Goal: Complete application form

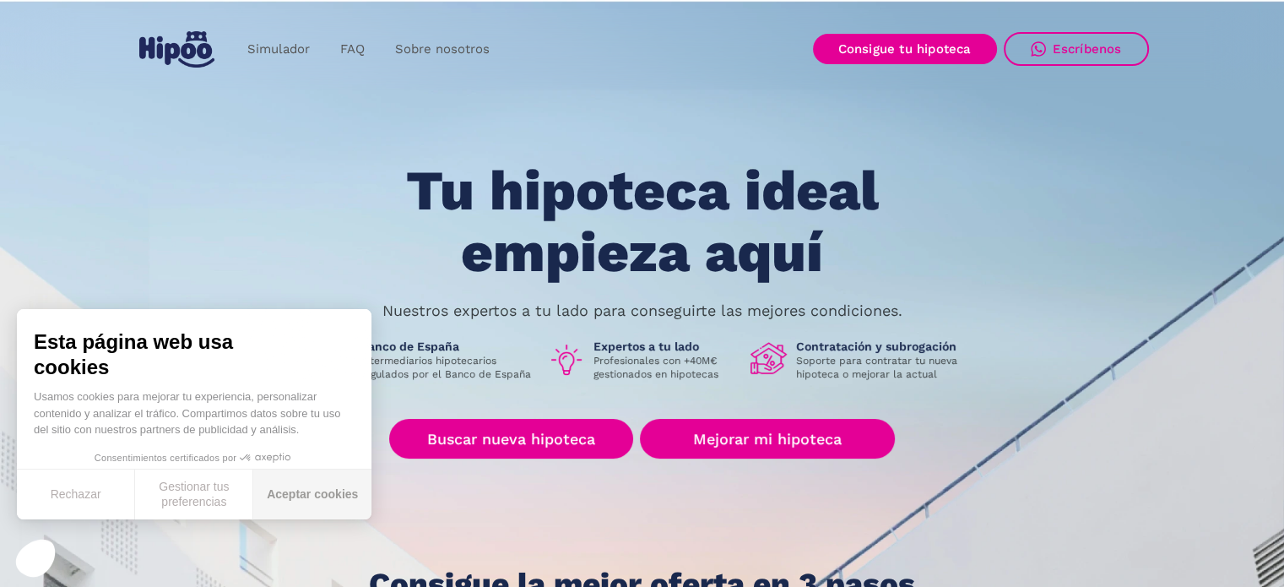
click at [291, 500] on button "Aceptar cookies" at bounding box center [312, 494] width 118 height 50
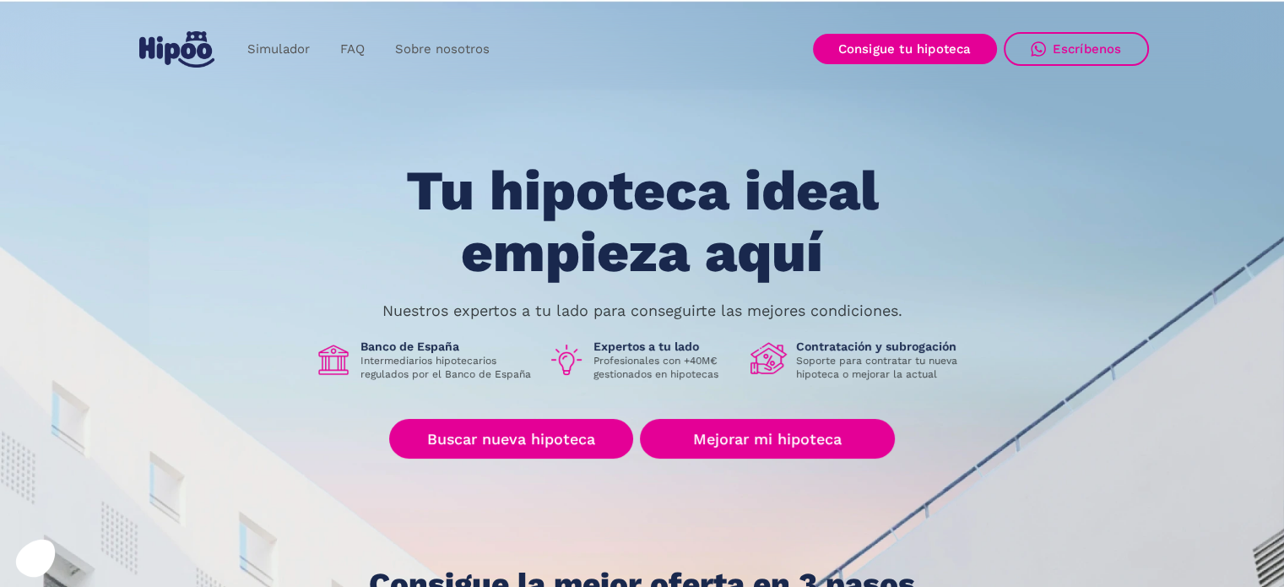
scroll to position [84, 0]
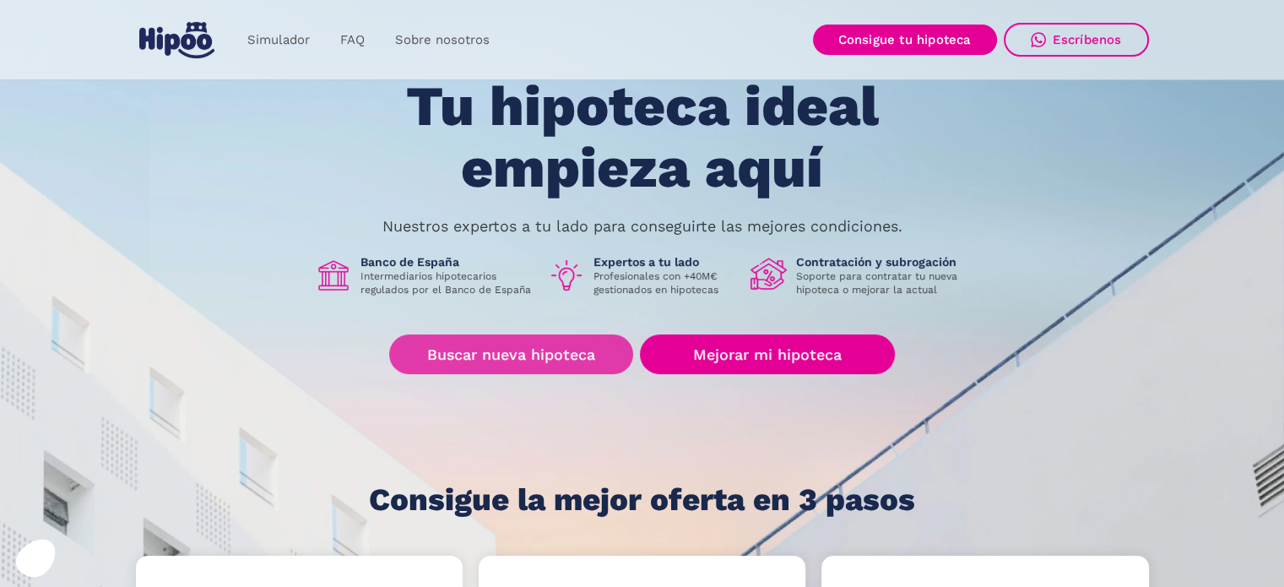
click at [469, 345] on link "Buscar nueva hipoteca" at bounding box center [511, 354] width 244 height 40
click at [555, 359] on link "Buscar nueva hipoteca" at bounding box center [511, 354] width 244 height 40
click at [452, 351] on link "Buscar nueva hipoteca" at bounding box center [511, 354] width 244 height 40
click at [460, 368] on link "Buscar nueva hipoteca" at bounding box center [511, 354] width 244 height 40
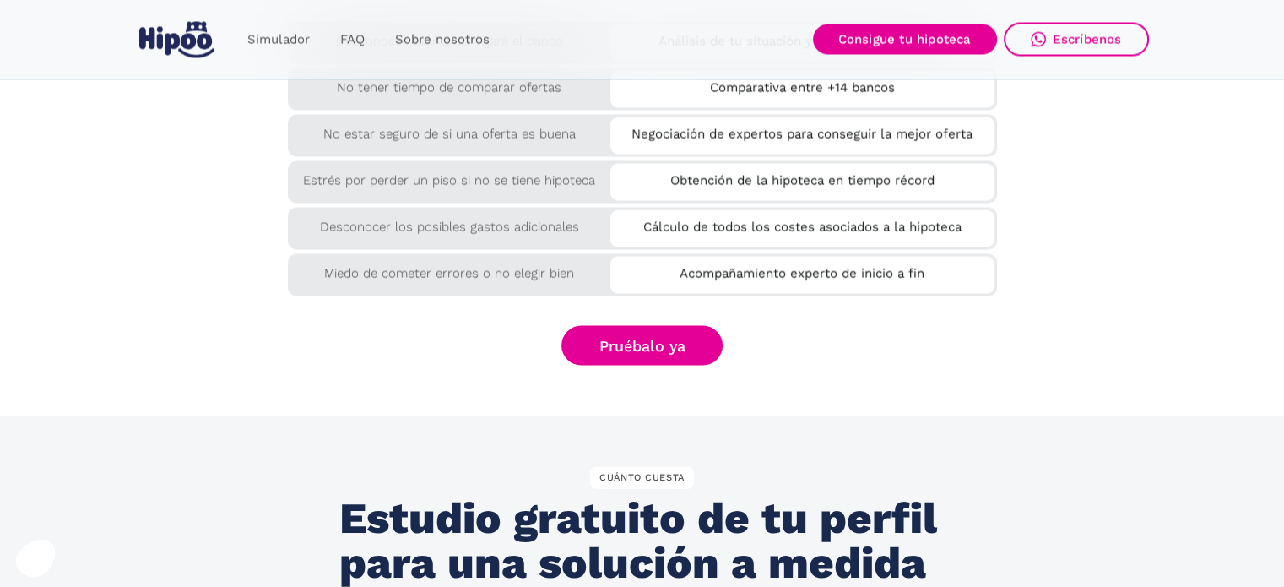
scroll to position [2870, 0]
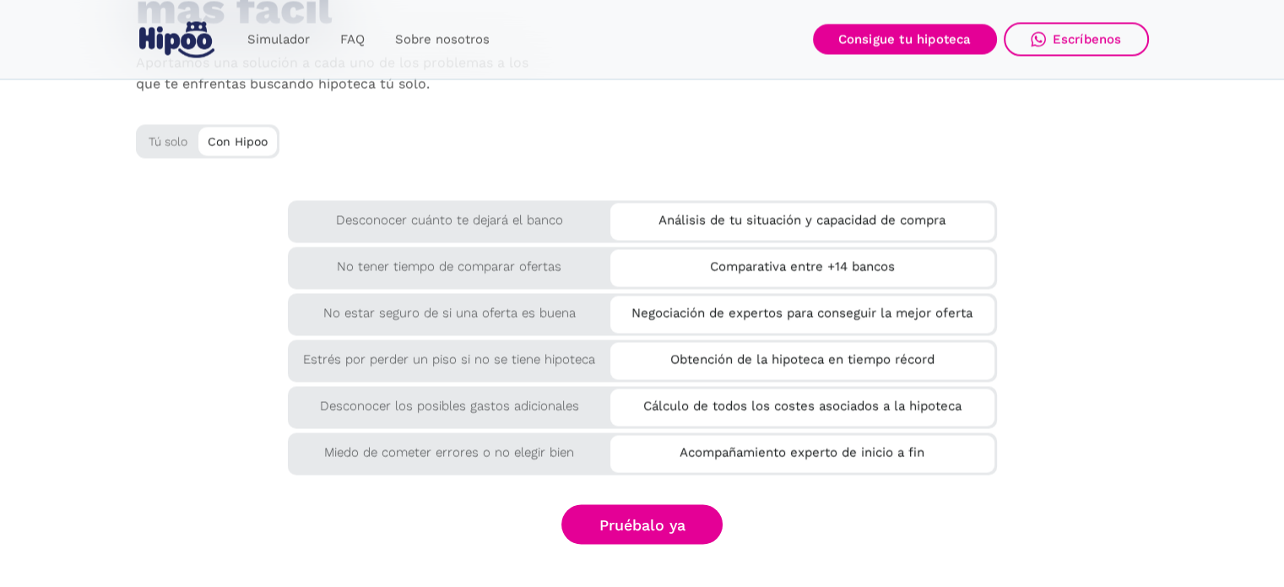
click at [165, 144] on div "Tú solo" at bounding box center [208, 138] width 144 height 28
click at [214, 133] on div "Con Hipoo" at bounding box center [237, 139] width 79 height 25
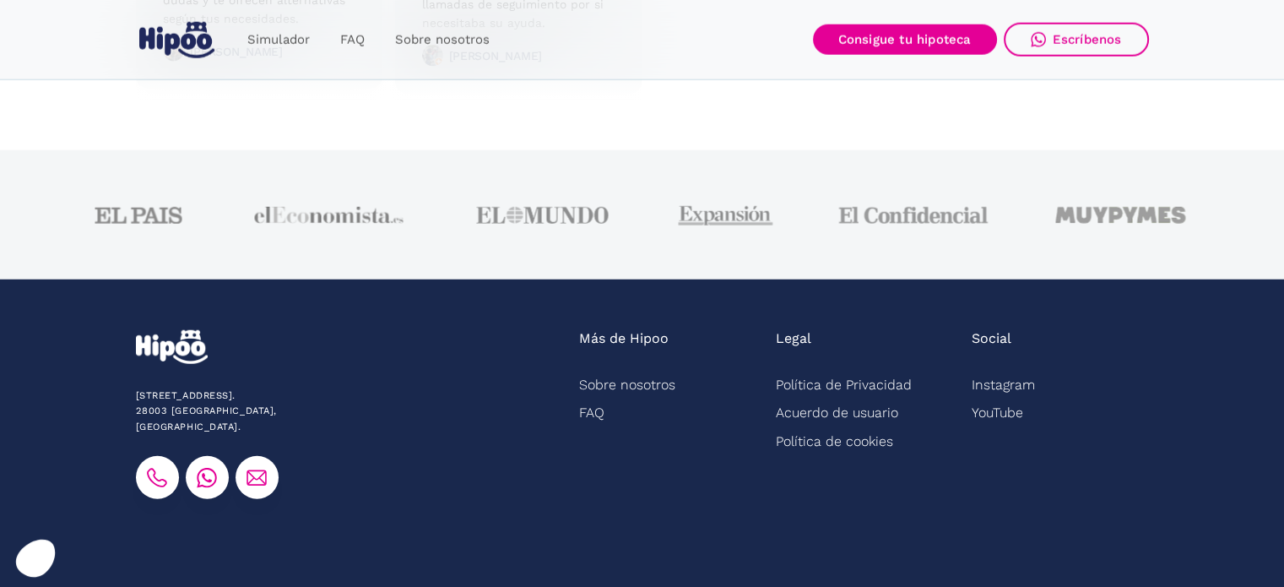
scroll to position [4396, 0]
